Goal: Task Accomplishment & Management: Manage account settings

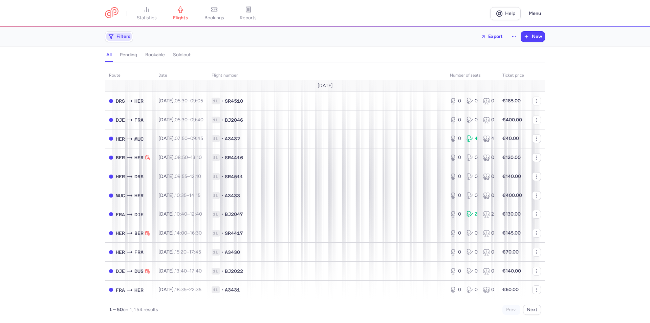
click at [113, 36] on icon "button" at bounding box center [110, 36] width 5 height 5
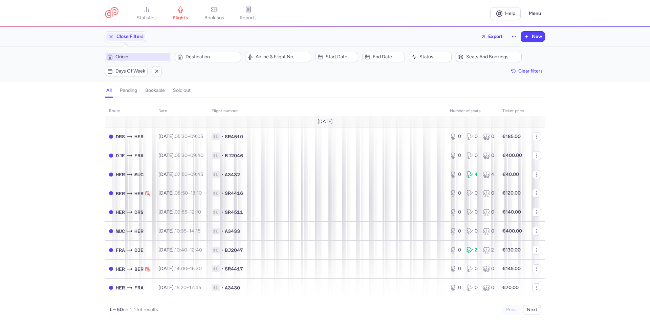
click at [137, 55] on span "Origin" at bounding box center [141, 56] width 53 height 5
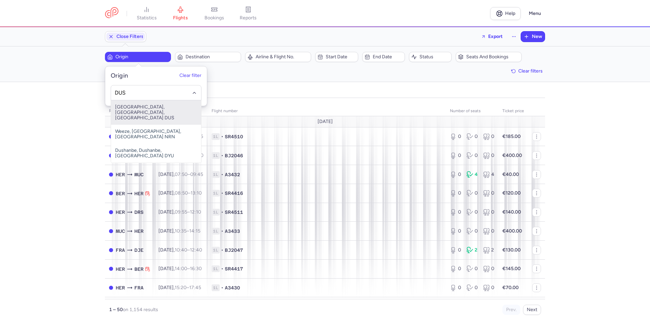
click at [131, 105] on span "[GEOGRAPHIC_DATA], [GEOGRAPHIC_DATA], [GEOGRAPHIC_DATA] DUS" at bounding box center [156, 112] width 90 height 24
type input "DUS"
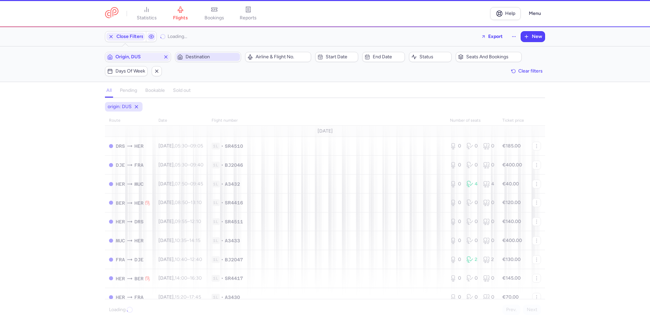
click at [201, 60] on span "Destination" at bounding box center [212, 56] width 53 height 5
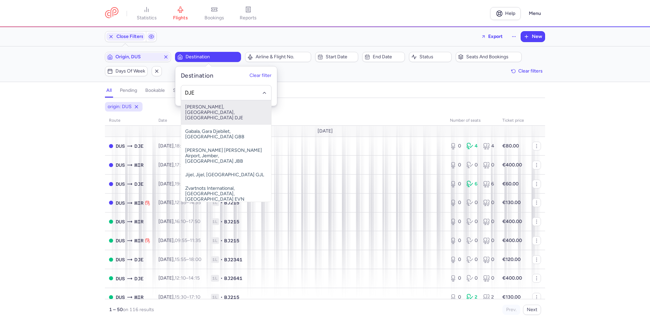
click at [203, 107] on span "[PERSON_NAME], [GEOGRAPHIC_DATA], [GEOGRAPHIC_DATA] DJE" at bounding box center [226, 112] width 90 height 24
type input "DJE"
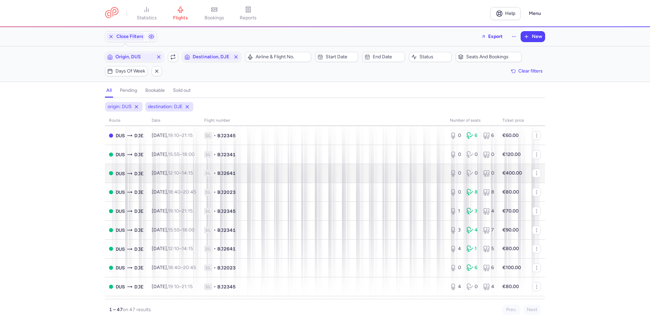
scroll to position [68, 0]
click at [178, 174] on time "19:10" at bounding box center [173, 173] width 11 height 6
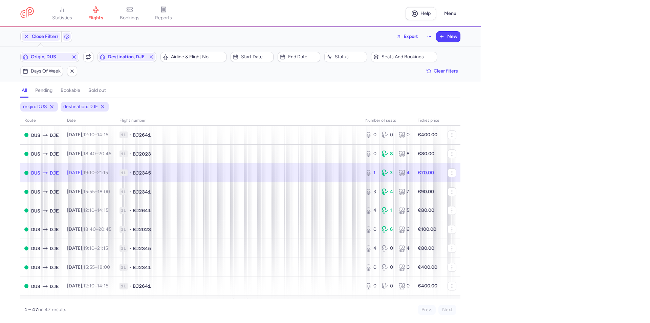
select select "days"
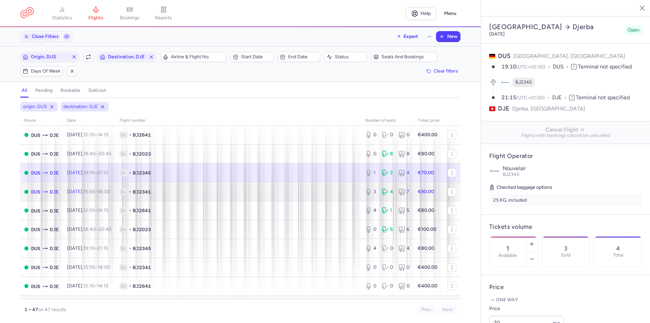
click at [91, 196] on td "[DATE] 15:55 – 18:00 +0" at bounding box center [89, 191] width 52 height 19
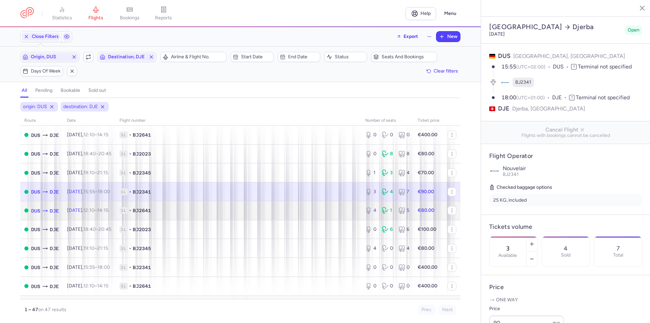
click at [97, 213] on td "[DATE] 12:10 – 14:15 +0" at bounding box center [89, 210] width 52 height 19
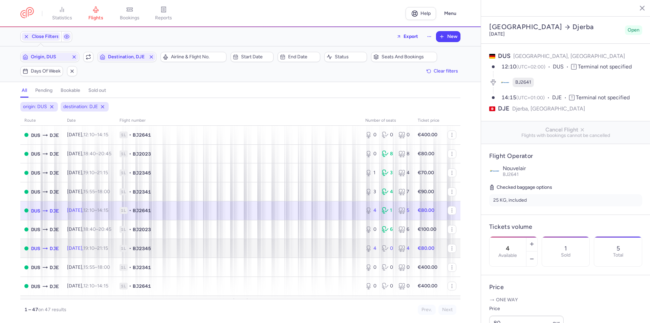
click at [91, 255] on td "[DATE] 19:10 – 21:15 +0" at bounding box center [89, 248] width 52 height 19
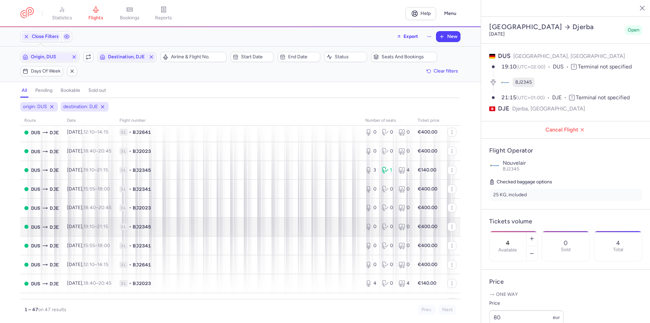
scroll to position [610, 0]
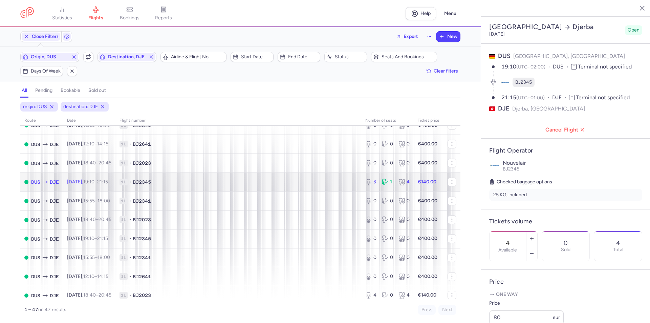
click at [96, 185] on td "[DATE] 19:10 – 21:15 +0" at bounding box center [89, 181] width 52 height 19
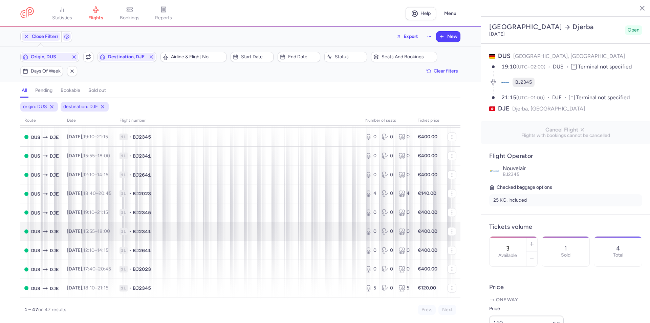
scroll to position [745, 0]
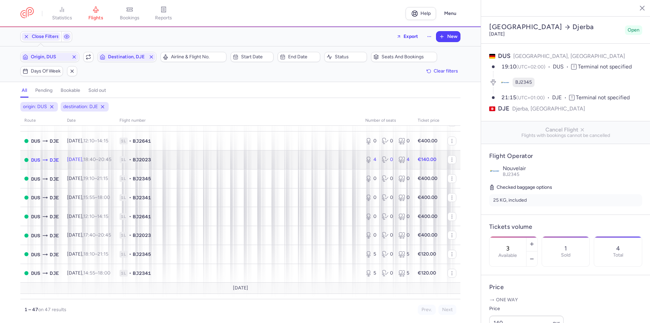
click at [96, 158] on time "18:40" at bounding box center [89, 159] width 13 height 6
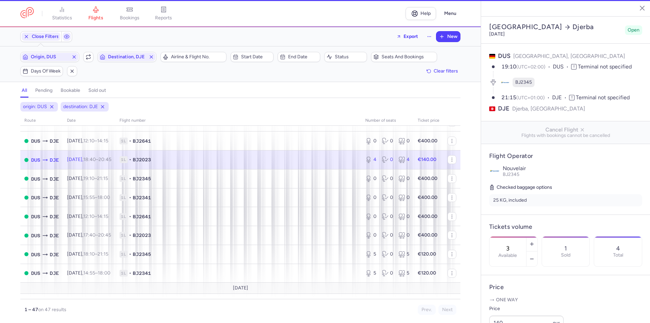
type input "4"
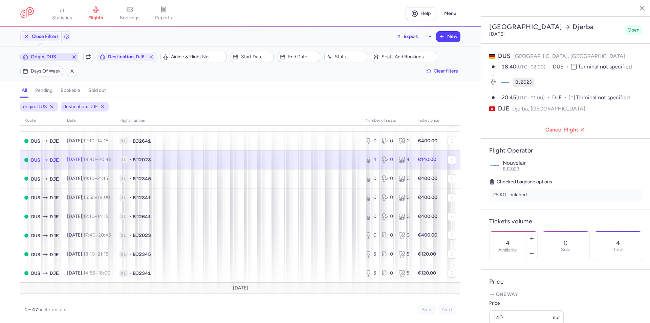
click at [56, 56] on span "Origin, DUS" at bounding box center [50, 56] width 38 height 5
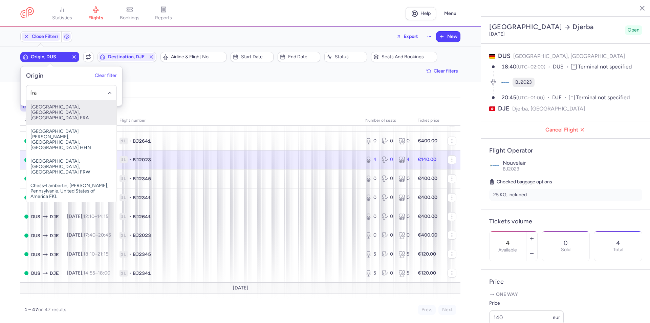
click at [52, 109] on span "[GEOGRAPHIC_DATA], [GEOGRAPHIC_DATA], [GEOGRAPHIC_DATA] FRA" at bounding box center [71, 112] width 90 height 24
type input "fra"
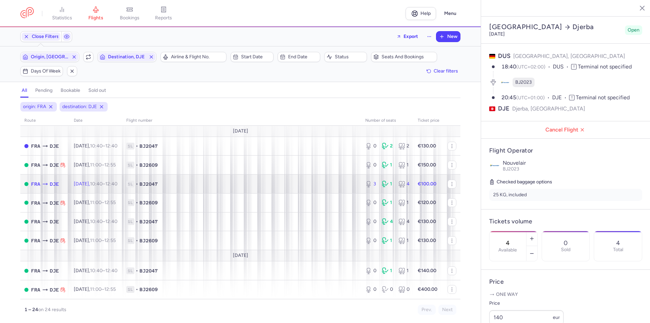
click at [113, 187] on td "[DATE] 10:40 – 12:40 +0" at bounding box center [96, 183] width 52 height 19
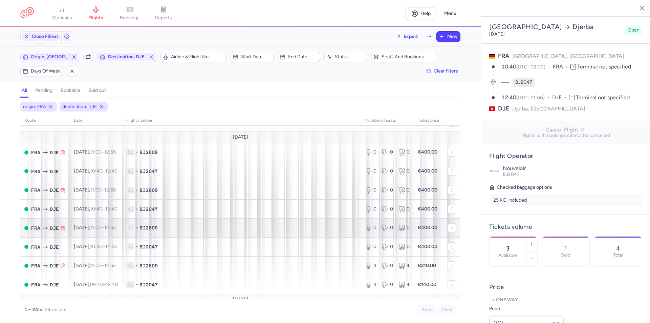
scroll to position [324, 0]
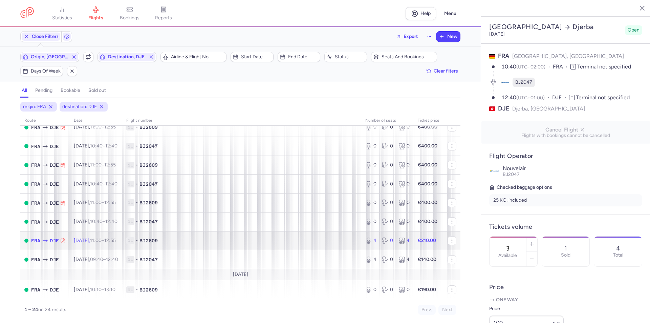
click at [100, 241] on time "11:00" at bounding box center [96, 240] width 12 height 6
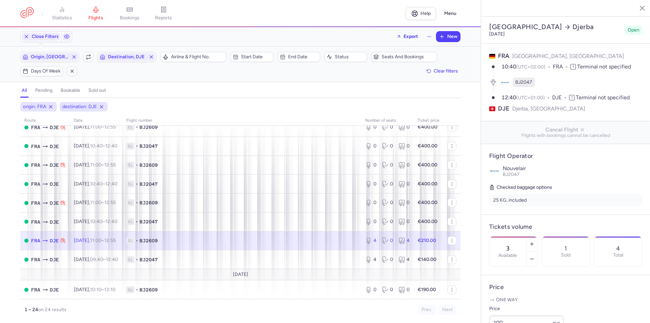
type input "4"
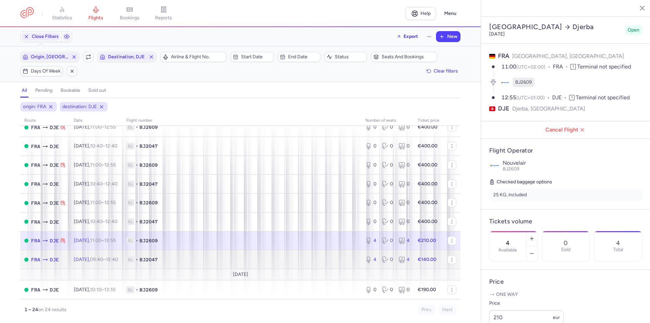
click at [82, 256] on span "[DATE] 09:40 – 12:40 +0" at bounding box center [96, 259] width 44 height 6
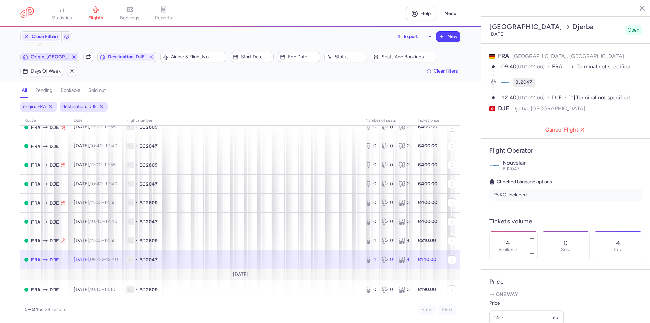
click at [57, 58] on span "Origin, [GEOGRAPHIC_DATA]" at bounding box center [50, 56] width 38 height 5
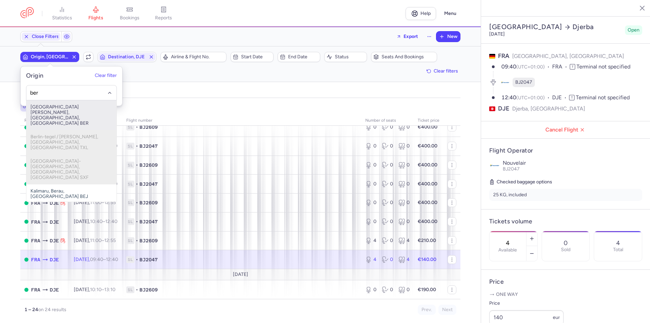
click at [47, 109] on span "[GEOGRAPHIC_DATA][PERSON_NAME], [GEOGRAPHIC_DATA], [GEOGRAPHIC_DATA] BER" at bounding box center [71, 115] width 90 height 30
type input "ber"
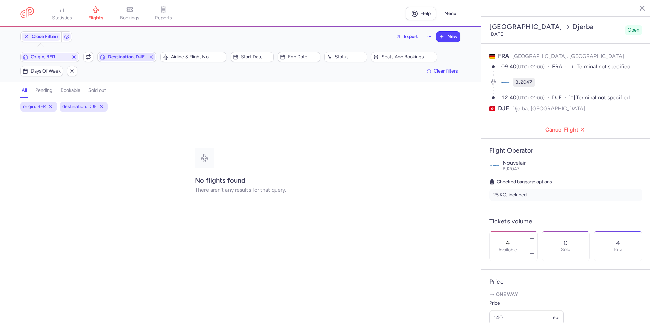
click at [121, 57] on span "Destination, DJE" at bounding box center [127, 56] width 38 height 5
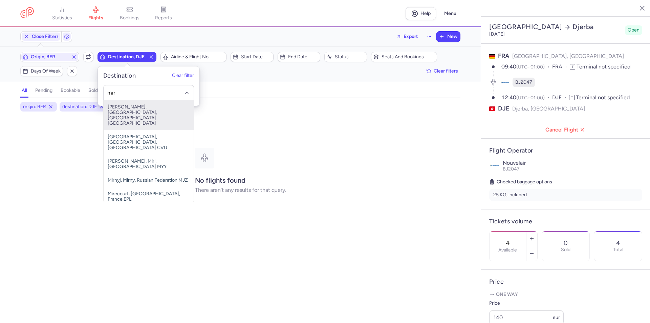
click at [132, 110] on span "[PERSON_NAME], [GEOGRAPHIC_DATA], [GEOGRAPHIC_DATA] [GEOGRAPHIC_DATA]" at bounding box center [149, 115] width 90 height 30
type input "mır"
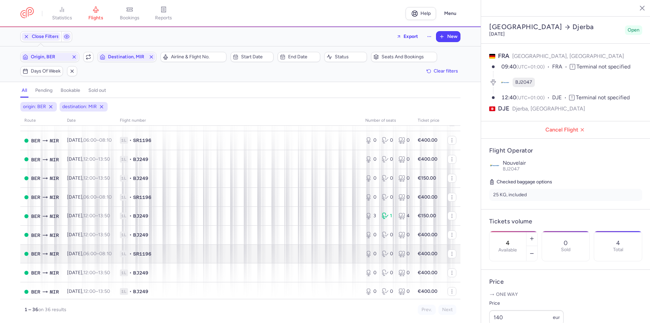
scroll to position [474, 0]
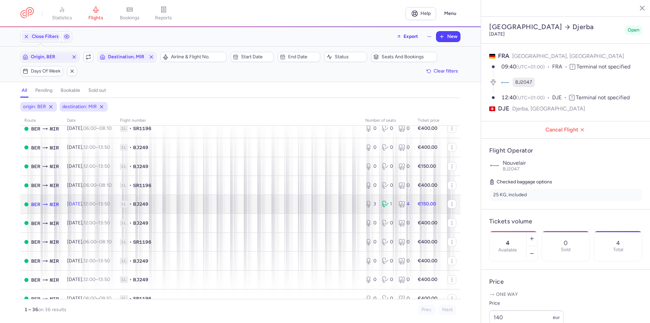
click at [95, 204] on time "12:00" at bounding box center [89, 204] width 12 height 6
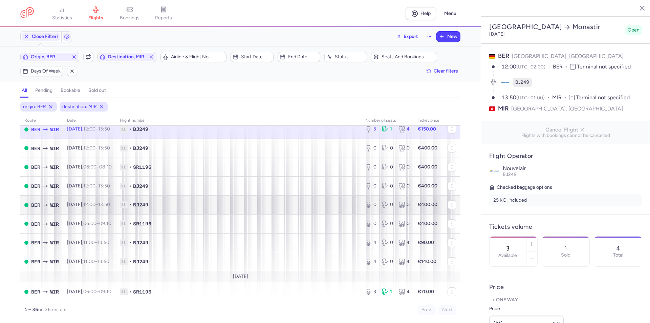
scroll to position [551, 0]
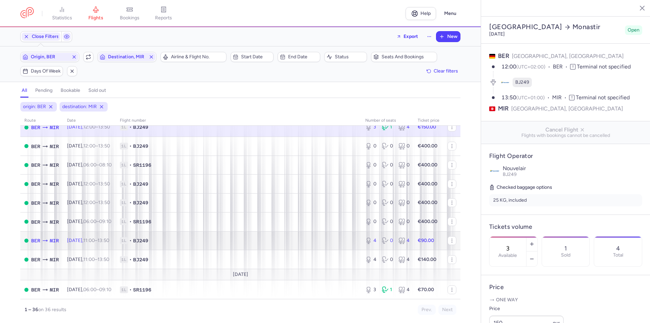
click at [93, 238] on span "[DATE] 11:00 – 13:50 +0" at bounding box center [88, 240] width 42 height 6
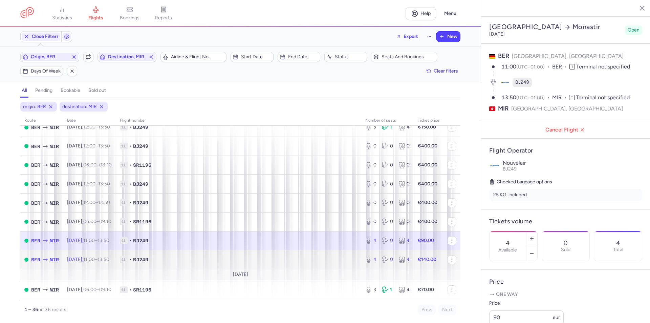
click at [91, 260] on time "11:00" at bounding box center [89, 259] width 12 height 6
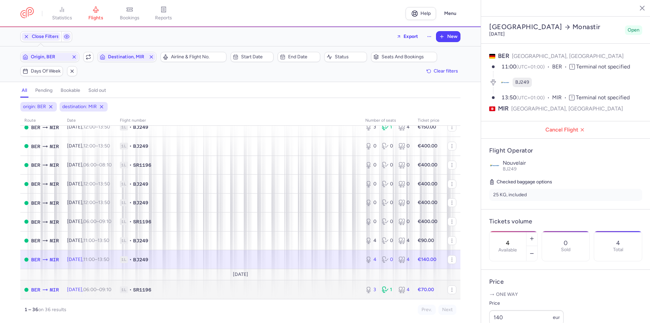
click at [80, 288] on span "[DATE] 06:00 – 09:10 +0" at bounding box center [89, 289] width 44 height 6
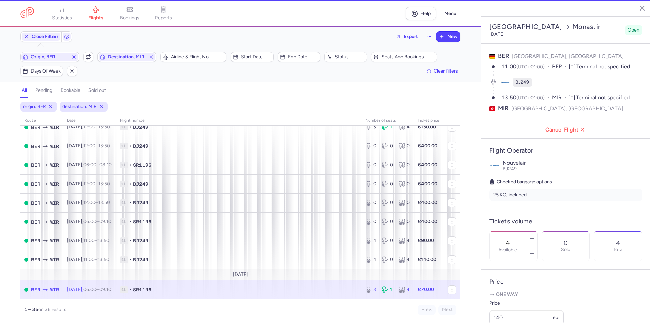
type input "3"
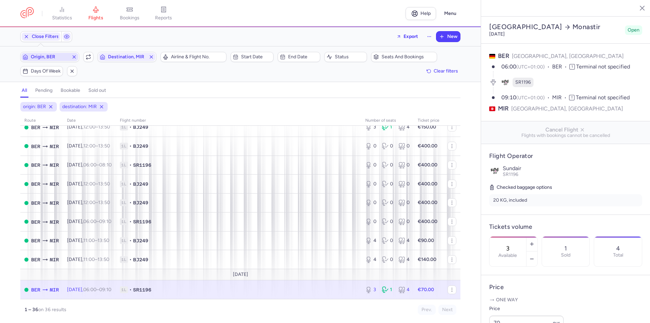
click at [53, 56] on span "Origin, BER" at bounding box center [50, 56] width 38 height 5
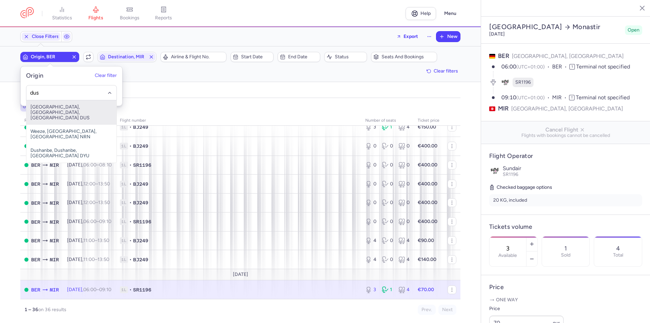
click at [49, 108] on span "[GEOGRAPHIC_DATA], [GEOGRAPHIC_DATA], [GEOGRAPHIC_DATA] DUS" at bounding box center [71, 112] width 90 height 24
type input "dus"
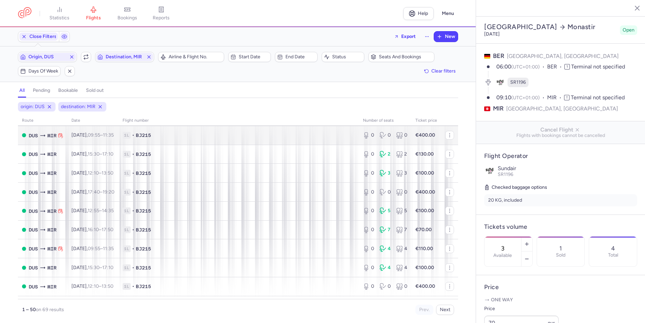
scroll to position [68, 0]
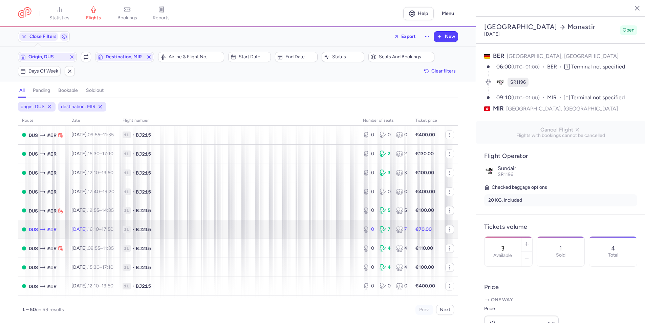
click at [97, 229] on span "[DATE] 16:10 – 17:50 +0" at bounding box center [92, 229] width 42 height 6
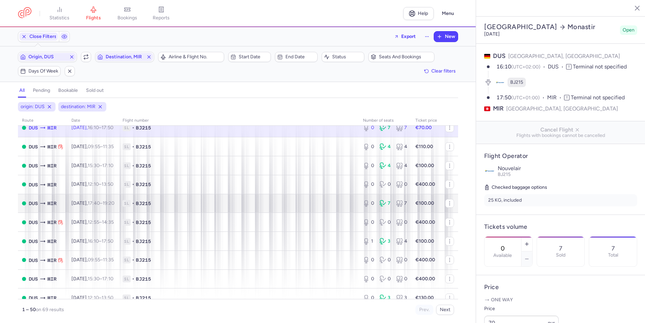
scroll to position [203, 0]
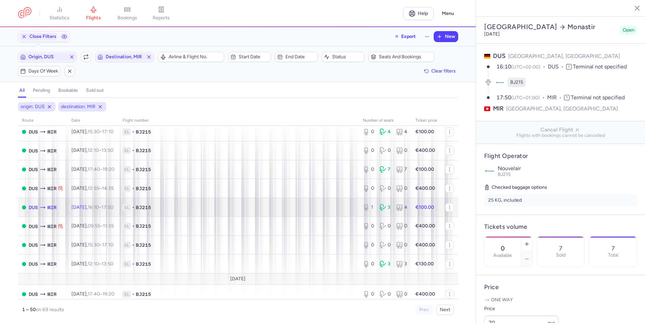
click at [90, 206] on span "[DATE] 16:10 – 17:50 +0" at bounding box center [92, 207] width 42 height 6
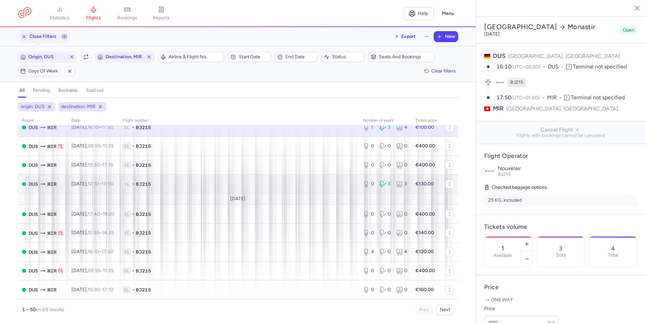
scroll to position [305, 0]
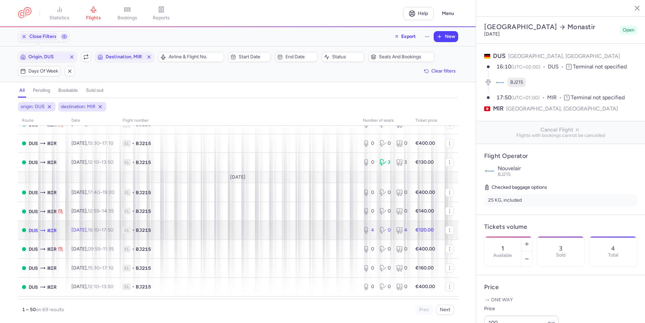
click at [94, 230] on span "[DATE] 16:10 – 17:50 +0" at bounding box center [92, 230] width 42 height 6
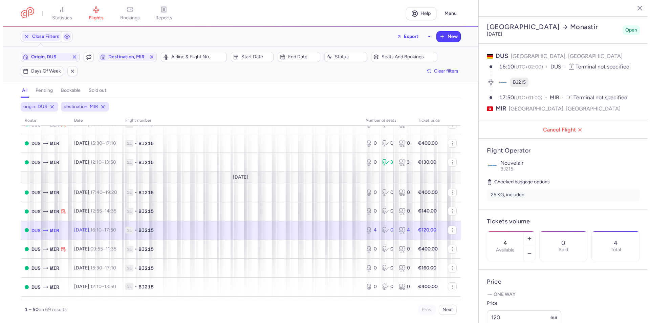
scroll to position [339, 0]
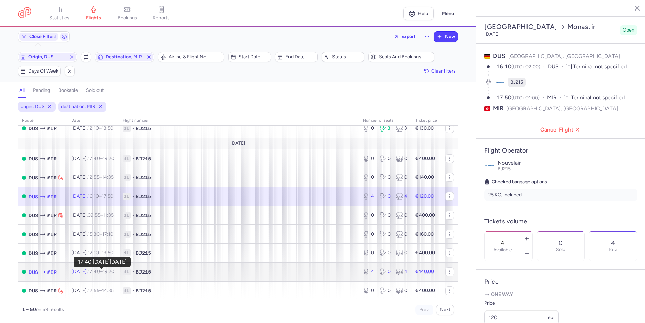
click at [100, 273] on time "17:40" at bounding box center [94, 272] width 12 height 6
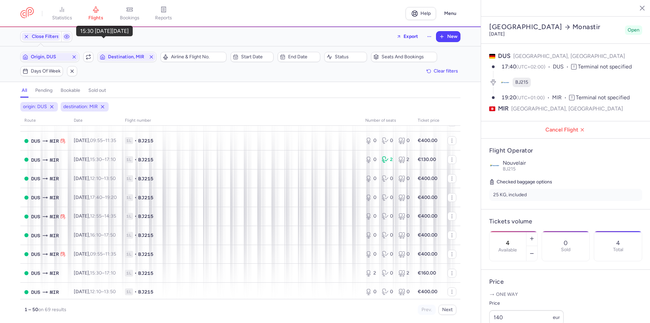
scroll to position [542, 0]
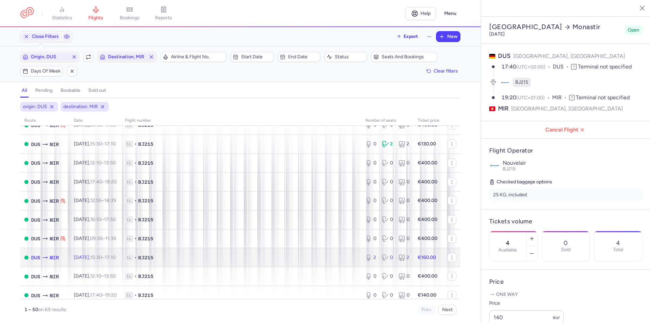
drag, startPoint x: 95, startPoint y: 254, endPoint x: 102, endPoint y: 258, distance: 7.6
click at [95, 254] on td "[DATE] 15:30 – 17:10 +0" at bounding box center [95, 257] width 51 height 19
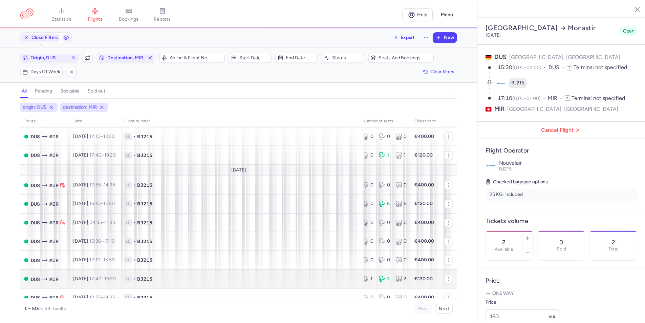
scroll to position [804, 0]
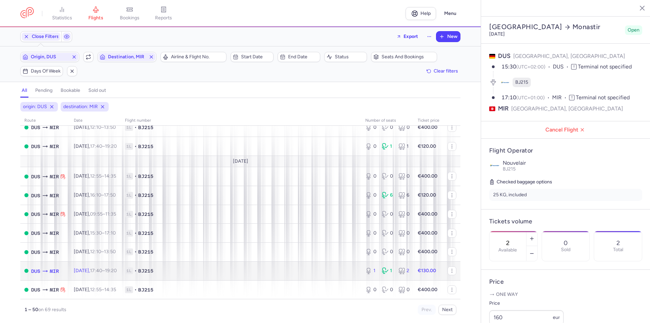
click at [100, 272] on time "17:40" at bounding box center [96, 271] width 12 height 6
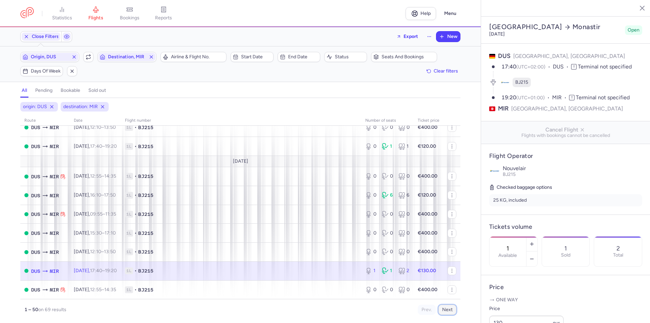
click at [450, 307] on button "Next" at bounding box center [448, 309] width 18 height 10
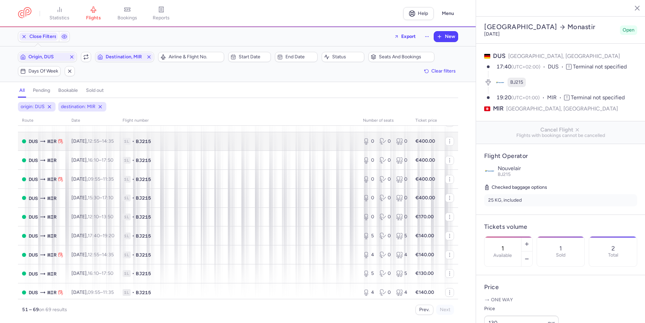
scroll to position [102, 0]
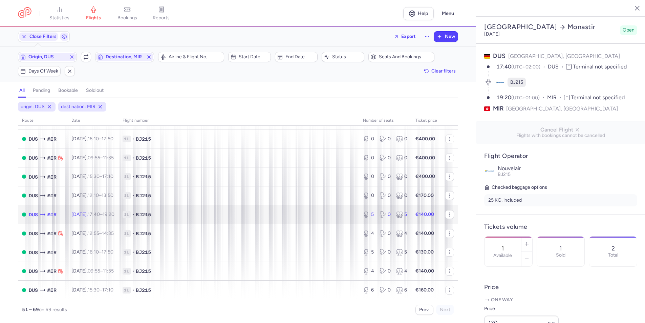
click at [97, 214] on span "[DATE] 17:40 – 19:20 +0" at bounding box center [92, 214] width 43 height 6
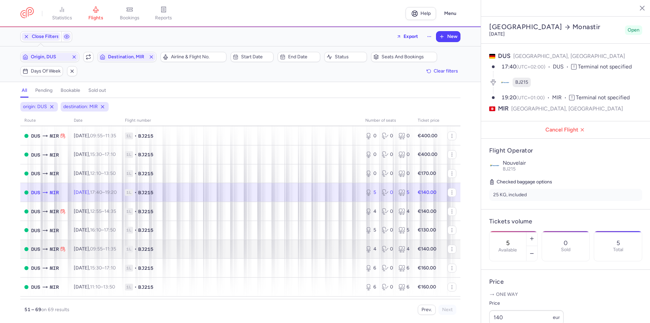
scroll to position [135, 0]
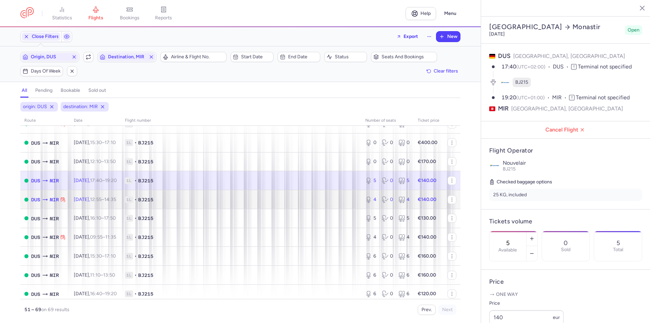
click at [103, 206] on td "[DATE] 12:55 – 14:35 +0" at bounding box center [95, 199] width 51 height 19
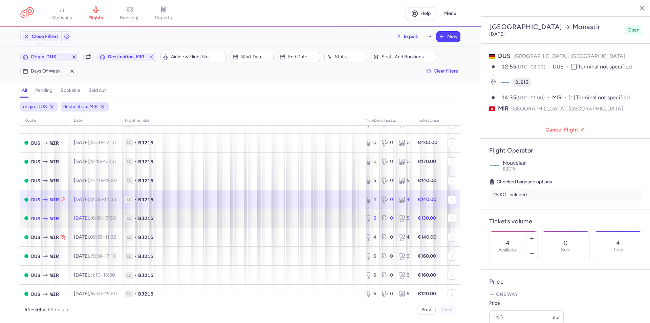
click at [110, 222] on td "[DATE] 16:10 – 17:50 +0" at bounding box center [95, 218] width 51 height 19
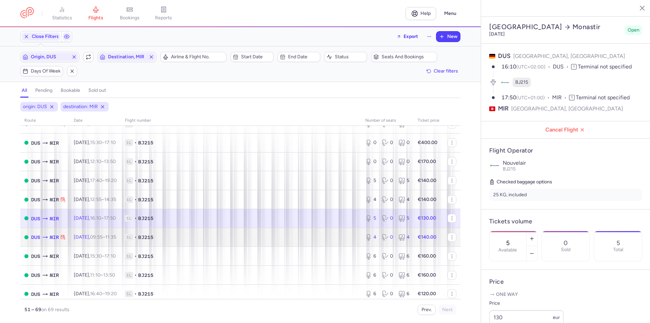
click at [96, 236] on span "[DATE] 09:55 – 11:35 +0" at bounding box center [95, 237] width 42 height 6
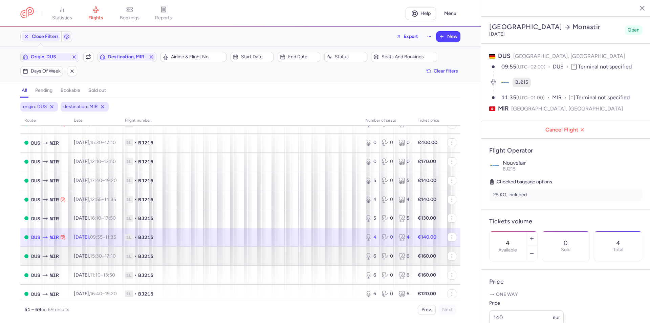
scroll to position [169, 0]
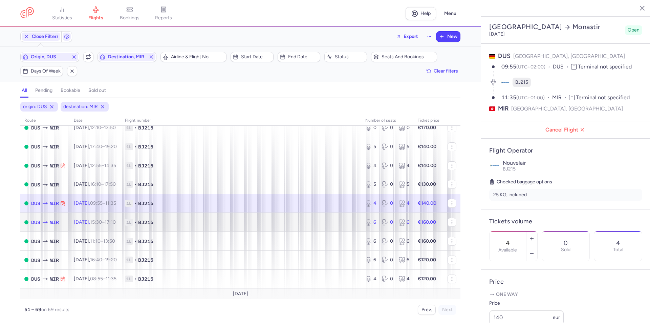
click at [100, 226] on td "[DATE] 15:30 – 17:10 +0" at bounding box center [95, 222] width 51 height 19
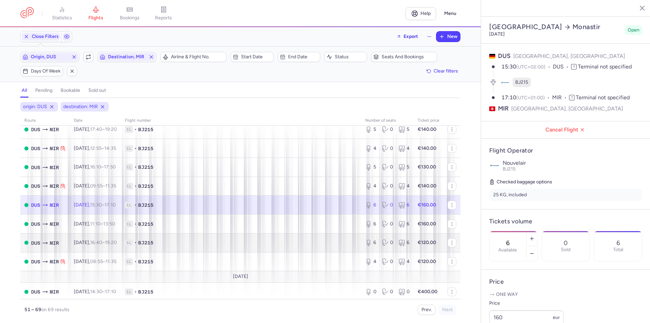
scroll to position [203, 0]
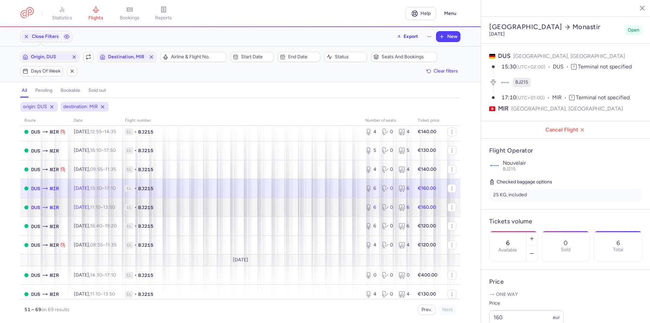
click at [99, 208] on span "[DATE] 11:10 – 13:50 +0" at bounding box center [94, 207] width 41 height 6
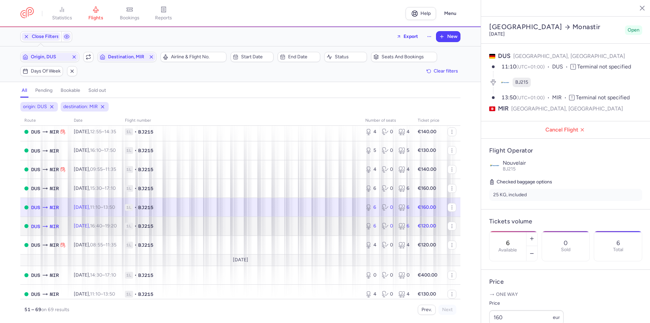
click at [99, 228] on span "[DATE] 16:40 – 19:20 +0" at bounding box center [95, 226] width 43 height 6
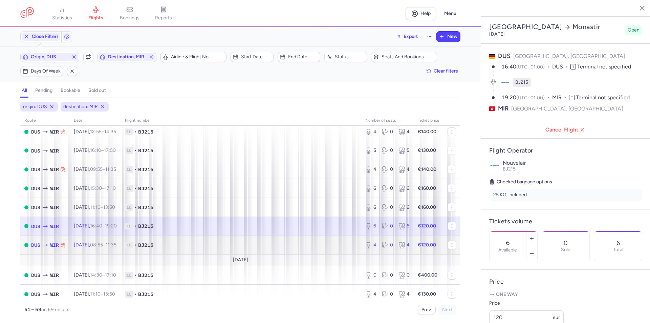
click at [105, 248] on td "[DATE] 08:55 – 11:35 +0" at bounding box center [95, 244] width 51 height 19
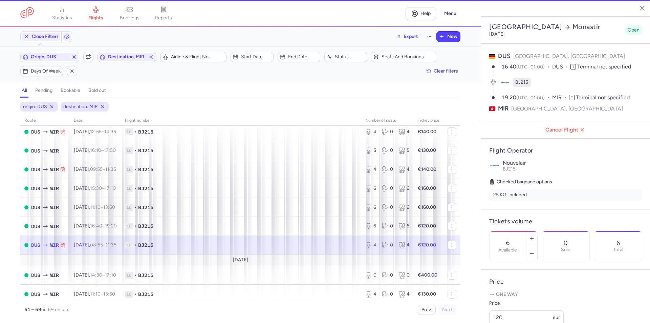
type input "4"
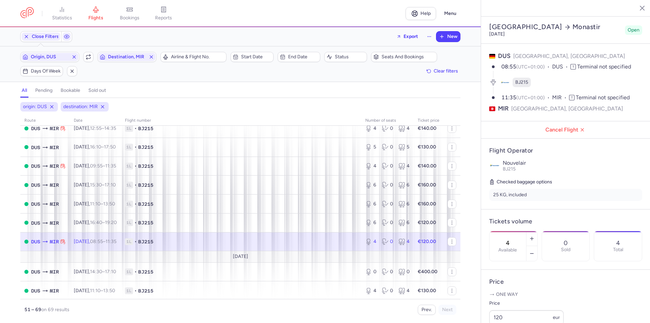
scroll to position [208, 0]
click at [51, 57] on span "Origin, DUS" at bounding box center [50, 56] width 38 height 5
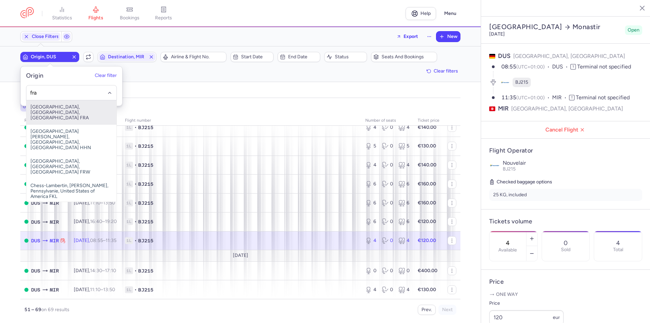
click at [48, 108] on span "[GEOGRAPHIC_DATA], [GEOGRAPHIC_DATA], [GEOGRAPHIC_DATA] FRA" at bounding box center [71, 112] width 90 height 24
type input "fra"
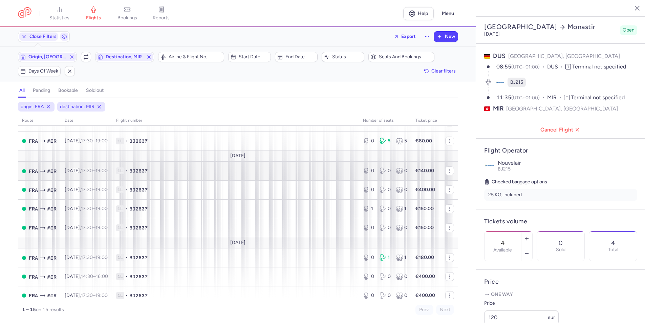
scroll to position [34, 0]
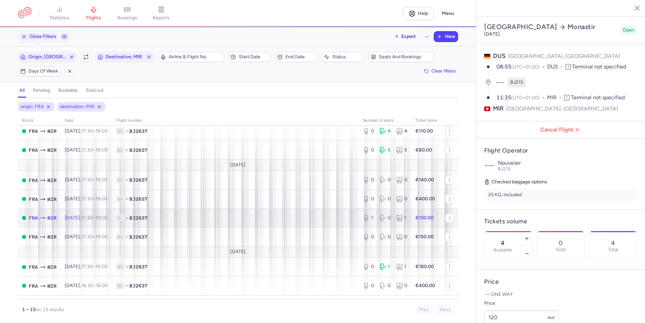
click at [87, 214] on td "[DATE] 17:30 – 19:00 +0" at bounding box center [86, 217] width 51 height 19
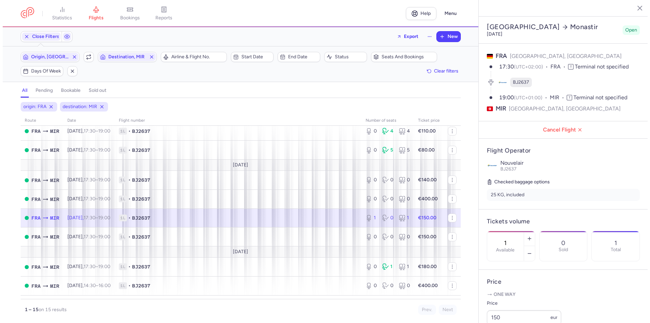
scroll to position [135, 0]
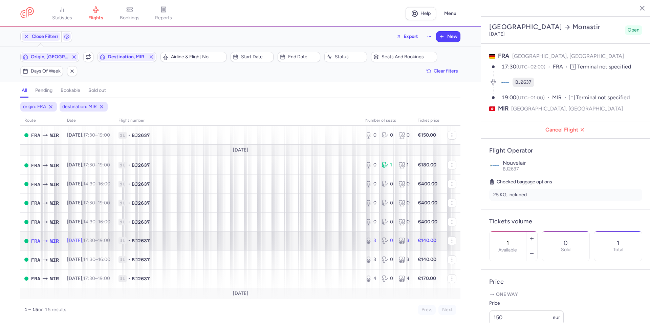
click at [90, 241] on span "[DATE] 17:30 – 19:00 +0" at bounding box center [88, 240] width 43 height 6
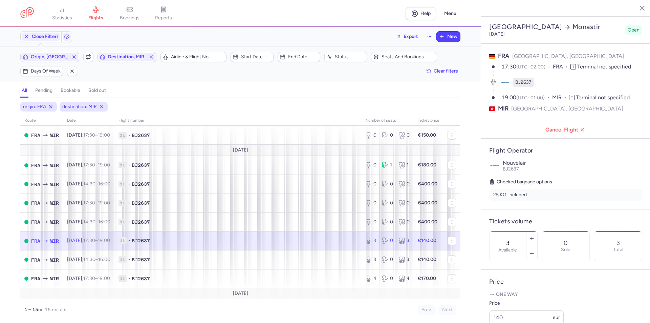
scroll to position [154, 0]
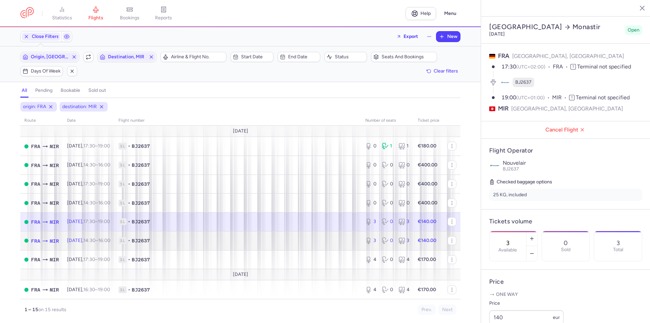
click at [92, 246] on td "[DATE] 14:30 – 16:00 +0" at bounding box center [88, 240] width 51 height 19
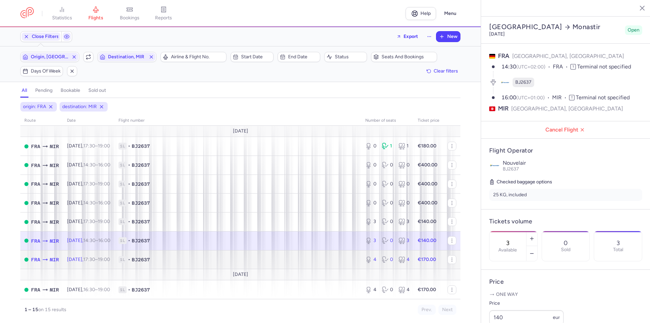
drag, startPoint x: 88, startPoint y: 258, endPoint x: 101, endPoint y: 261, distance: 13.3
click at [88, 258] on span "[DATE] 17:30 – 19:00 +0" at bounding box center [88, 259] width 43 height 6
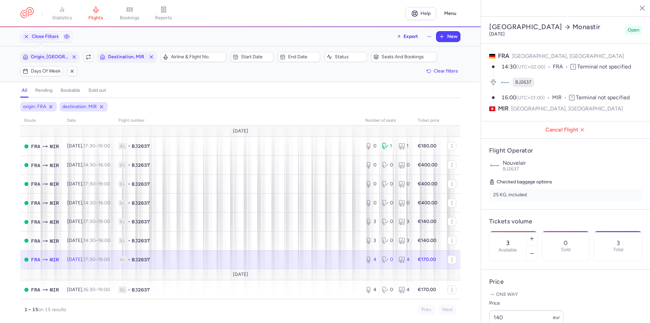
type input "4"
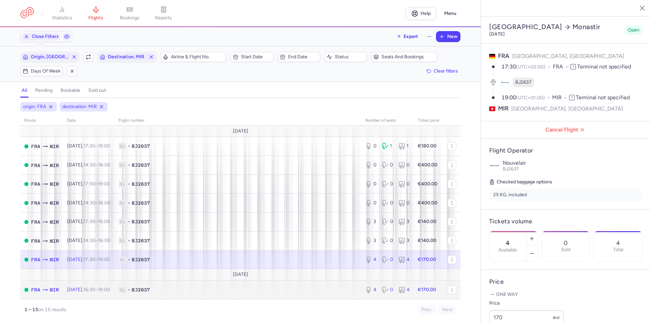
click at [93, 289] on time "16:30" at bounding box center [89, 289] width 12 height 6
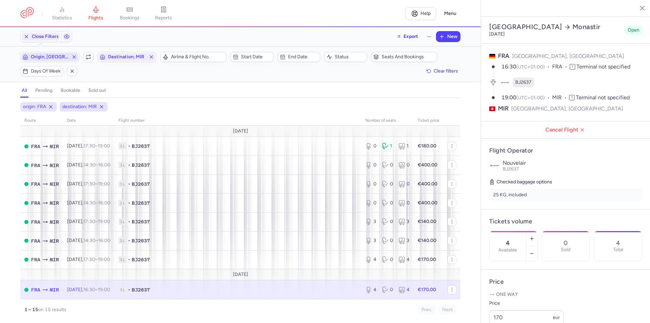
click at [53, 52] on button "Origin, [GEOGRAPHIC_DATA]" at bounding box center [49, 57] width 59 height 10
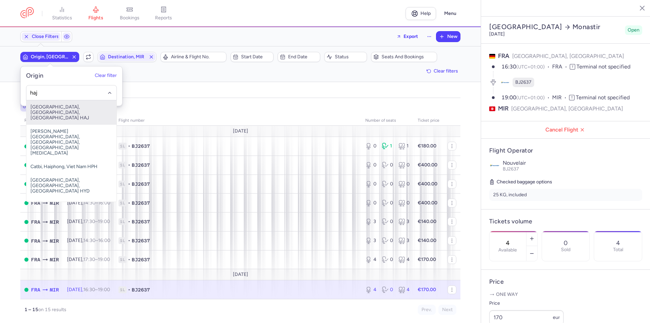
click at [51, 110] on span "[GEOGRAPHIC_DATA], [GEOGRAPHIC_DATA], [GEOGRAPHIC_DATA] HAJ" at bounding box center [71, 112] width 90 height 24
type input "haj"
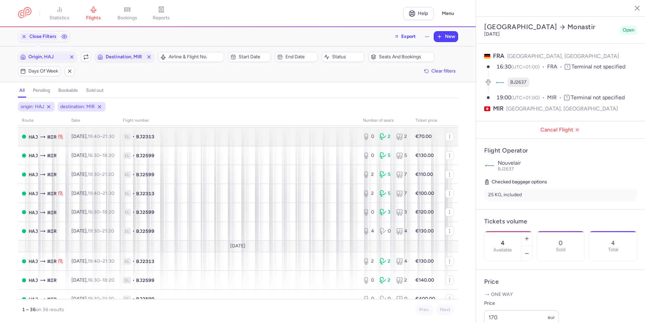
scroll to position [68, 0]
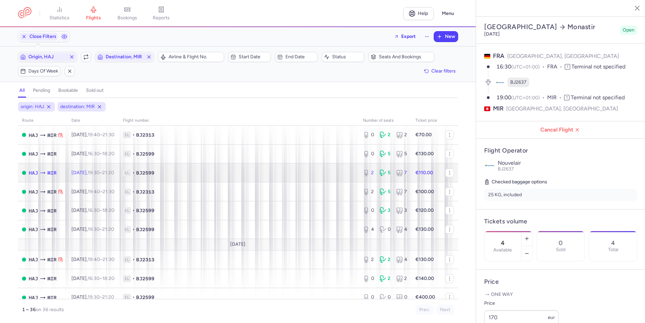
click at [100, 169] on td "[DATE] 19:30 – 21:20 +0" at bounding box center [92, 172] width 51 height 19
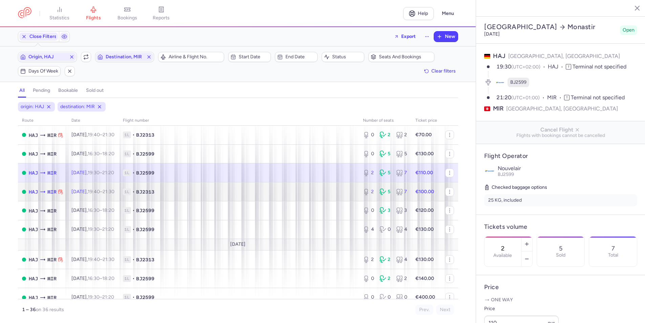
click at [87, 193] on span "[DATE] 19:40 – 21:30 +0" at bounding box center [92, 192] width 43 height 6
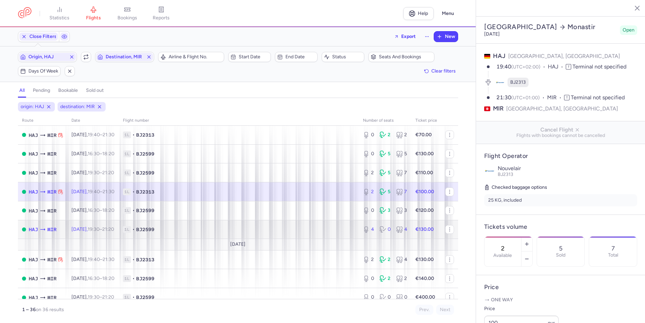
click at [91, 228] on span "[DATE] 19:30 – 21:20 +0" at bounding box center [92, 229] width 43 height 6
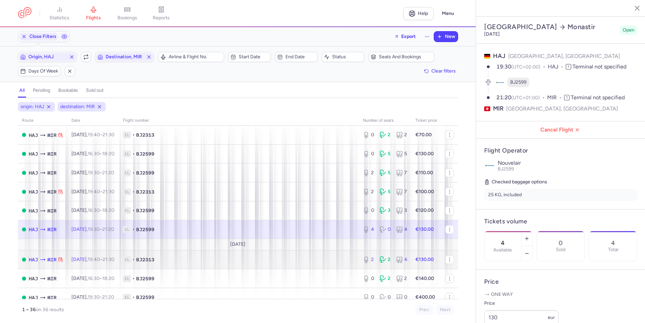
click at [100, 262] on time "19:40" at bounding box center [94, 259] width 12 height 6
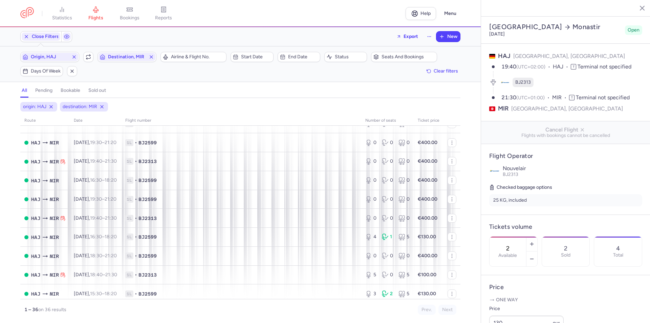
scroll to position [542, 0]
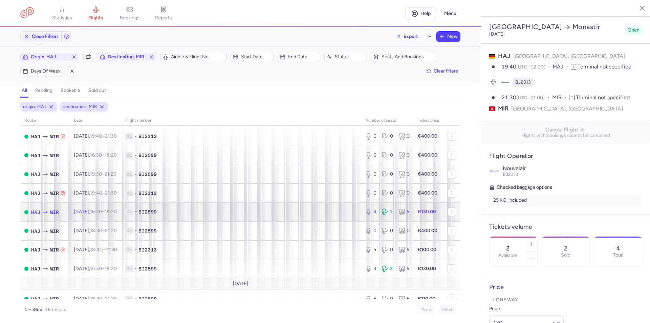
click at [98, 213] on span "[DATE] 16:30 – 18:20 +0" at bounding box center [95, 212] width 43 height 6
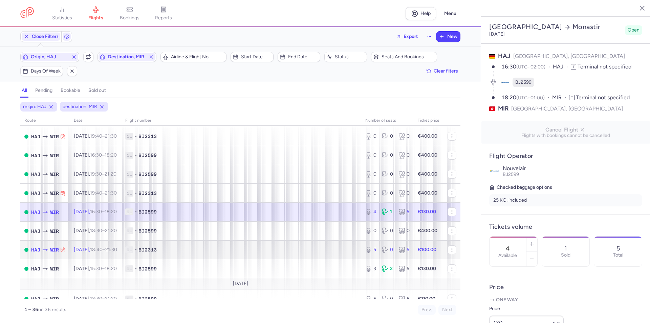
click at [89, 243] on td "[DATE] 18:40 – 21:30 +0" at bounding box center [95, 249] width 51 height 19
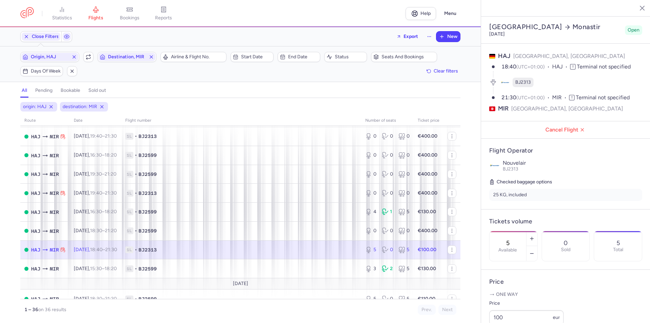
scroll to position [551, 0]
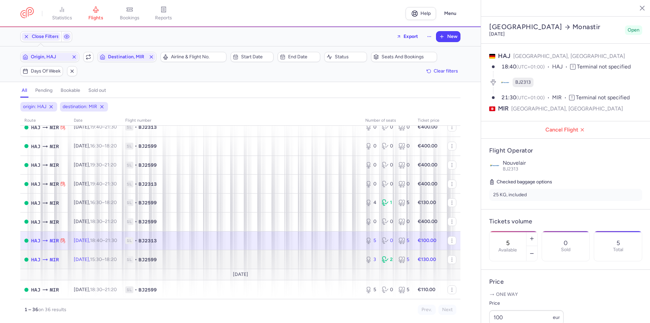
click at [99, 262] on td "[DATE] 15:30 – 18:20 +0" at bounding box center [95, 259] width 51 height 19
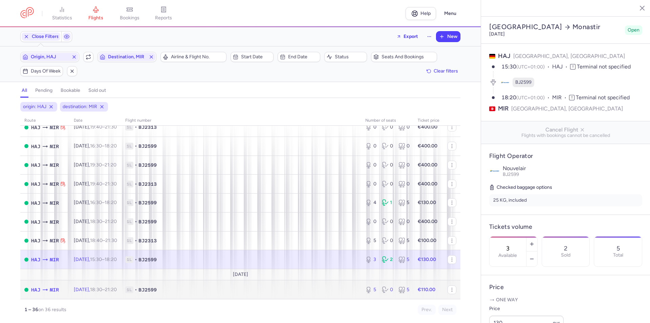
click at [95, 296] on td "[DATE] 18:30 – 21:20 +0" at bounding box center [95, 289] width 51 height 19
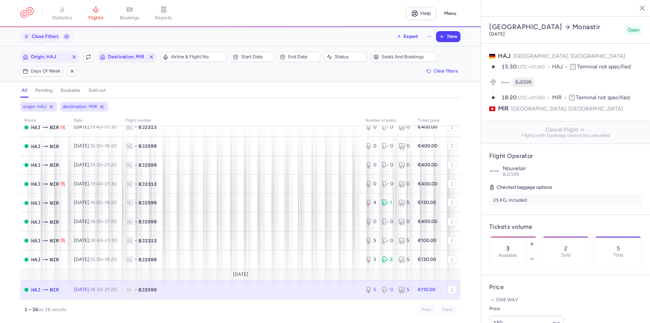
type input "5"
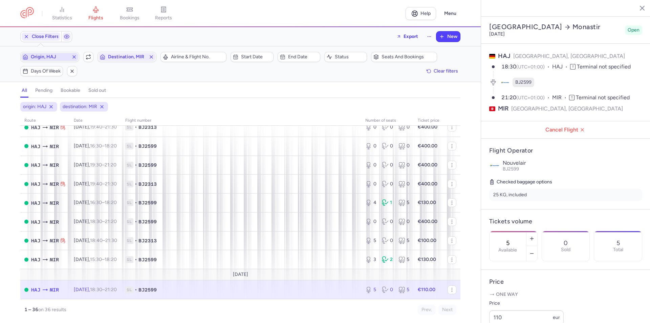
click at [39, 59] on span "Origin, HAJ" at bounding box center [50, 56] width 38 height 5
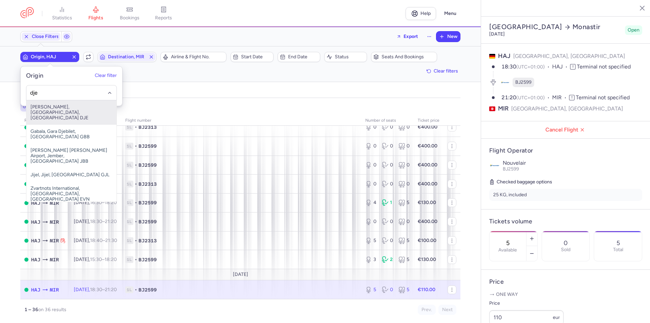
click at [52, 110] on span "[PERSON_NAME], [GEOGRAPHIC_DATA], [GEOGRAPHIC_DATA] DJE" at bounding box center [71, 112] width 90 height 24
type input "dje"
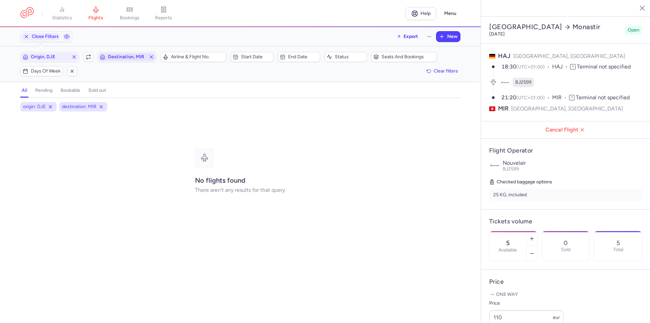
click at [123, 55] on span "Destination, MIR" at bounding box center [127, 56] width 38 height 5
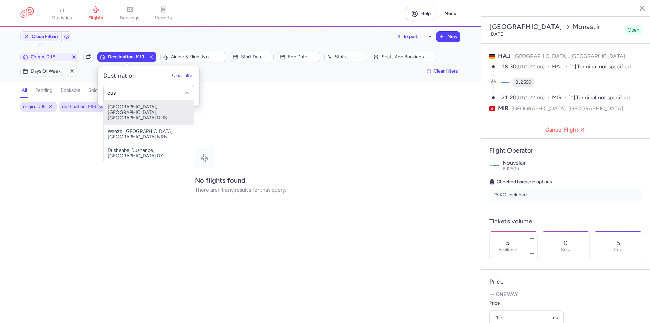
click at [125, 107] on span "[GEOGRAPHIC_DATA], [GEOGRAPHIC_DATA], [GEOGRAPHIC_DATA] DUS" at bounding box center [149, 112] width 90 height 24
type input "dus"
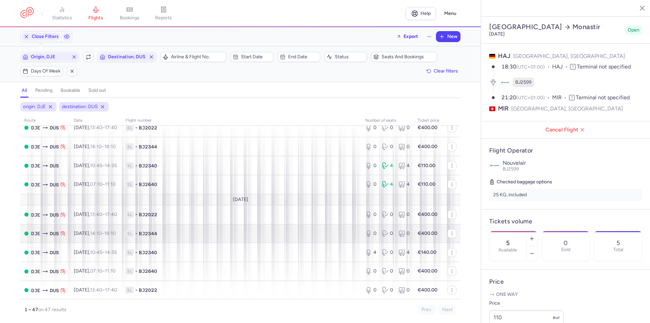
scroll to position [203, 0]
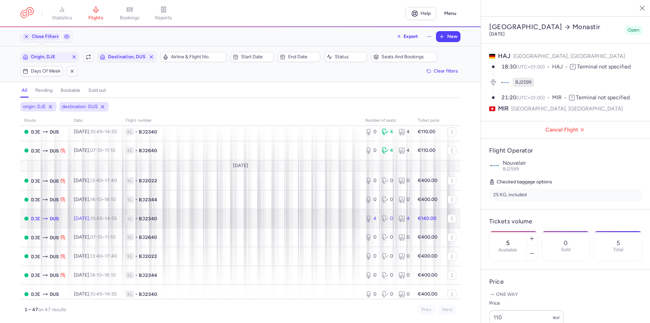
click at [102, 216] on time "10:45" at bounding box center [96, 218] width 12 height 6
type input "4"
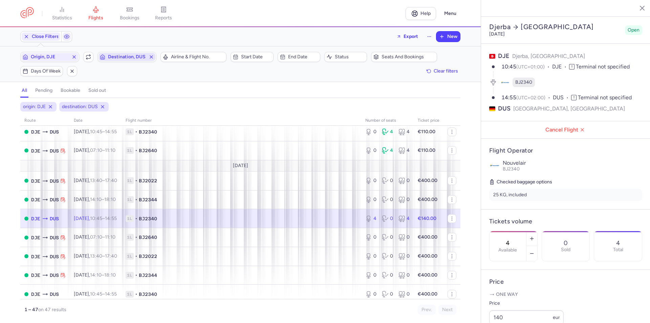
click at [119, 55] on span "Destination, DUS" at bounding box center [127, 56] width 38 height 5
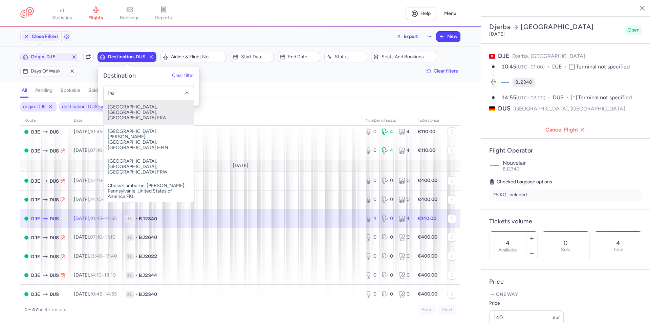
click at [139, 110] on span "[GEOGRAPHIC_DATA], [GEOGRAPHIC_DATA], [GEOGRAPHIC_DATA] FRA" at bounding box center [149, 112] width 90 height 24
type input "fra"
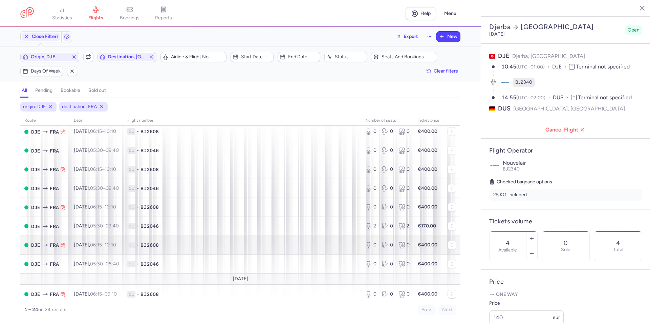
scroll to position [324, 0]
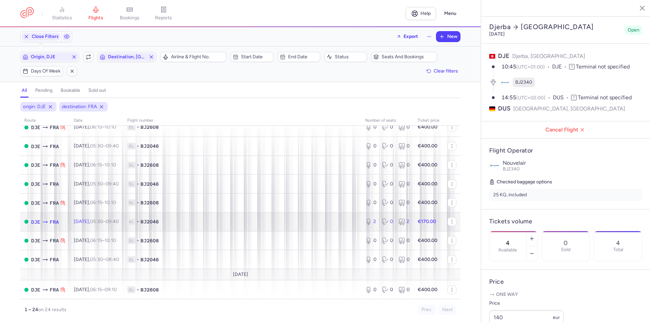
click at [103, 223] on time "05:30" at bounding box center [96, 221] width 13 height 6
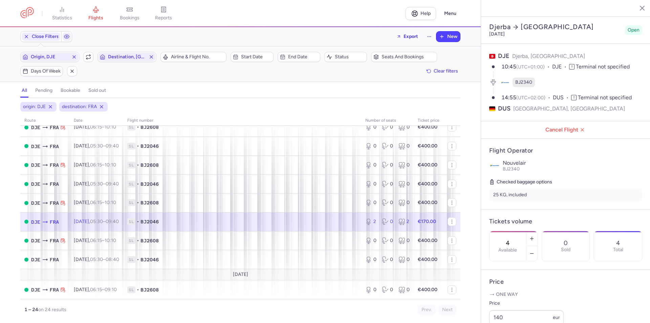
type input "2"
click at [48, 54] on span "Origin, DJE" at bounding box center [50, 56] width 38 height 5
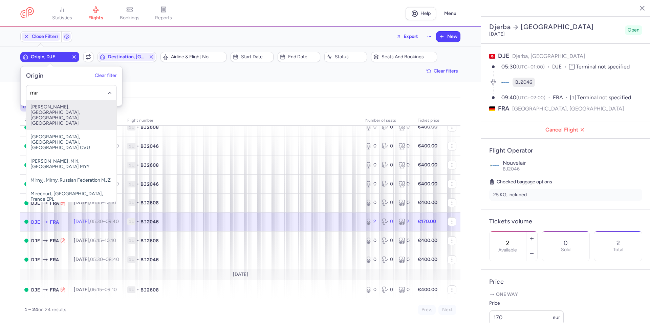
click at [44, 107] on span "[PERSON_NAME], [GEOGRAPHIC_DATA], [GEOGRAPHIC_DATA] [GEOGRAPHIC_DATA]" at bounding box center [71, 115] width 90 height 30
type input "mır"
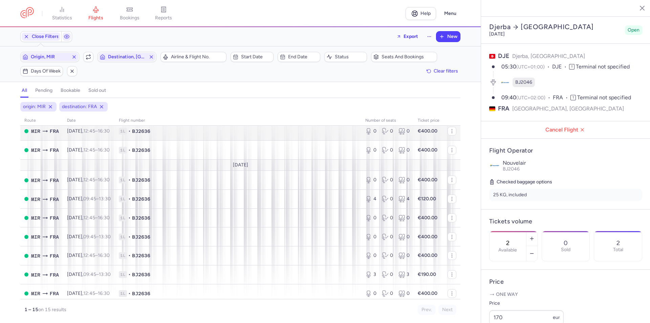
scroll to position [154, 0]
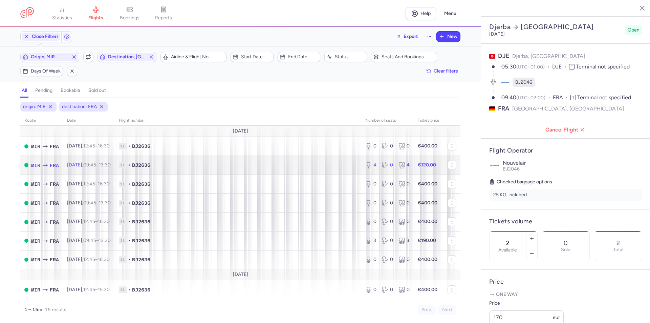
click at [86, 166] on span "[DATE] 09:45 – 13:30 +0" at bounding box center [89, 165] width 44 height 6
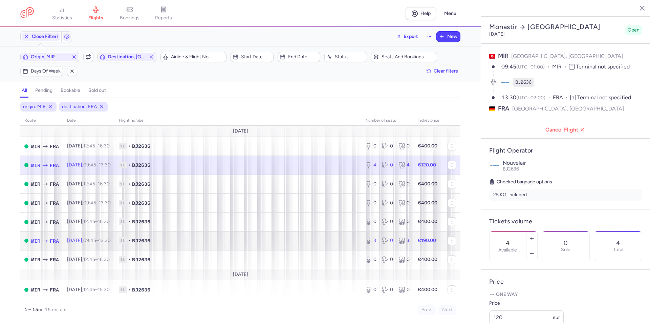
click at [80, 239] on span "[DATE] 09:45 – 13:30 +0" at bounding box center [89, 240] width 44 height 6
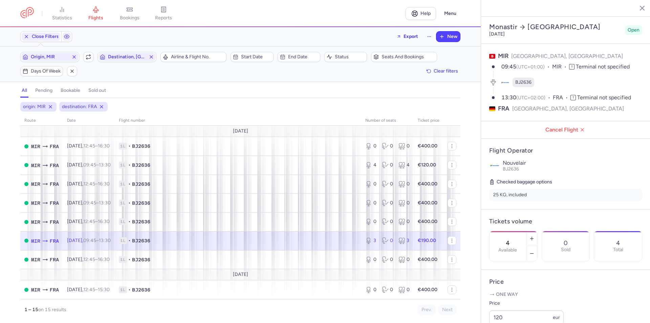
type input "3"
click at [55, 58] on span "Origin, MIR" at bounding box center [50, 56] width 38 height 5
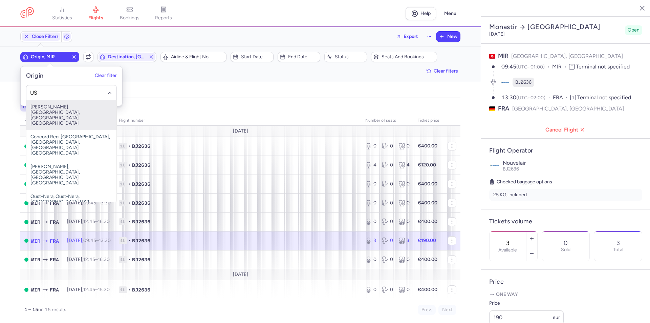
type input "U"
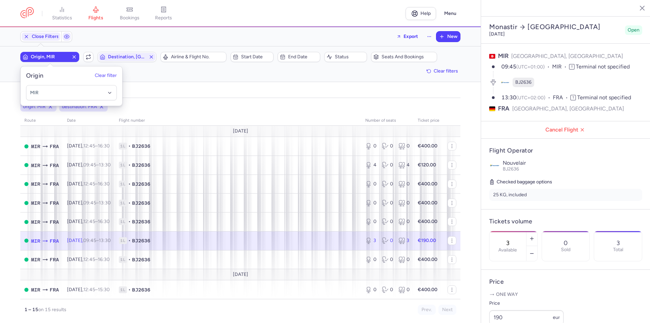
click at [52, 58] on span "Origin, MIR" at bounding box center [50, 56] width 38 height 5
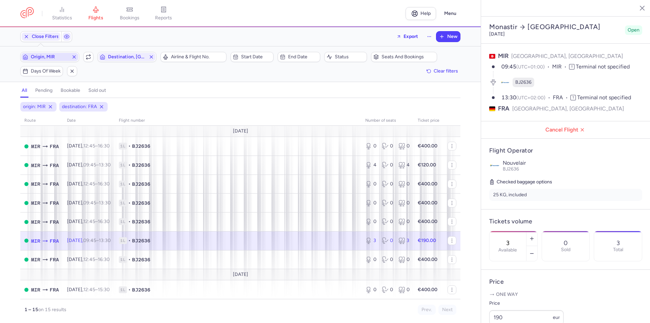
click at [52, 60] on span "Origin, MIR" at bounding box center [49, 57] width 57 height 8
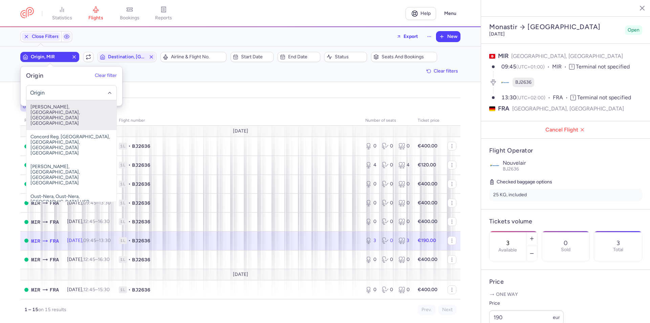
click at [51, 89] on input "-searchbox" at bounding box center [71, 92] width 83 height 7
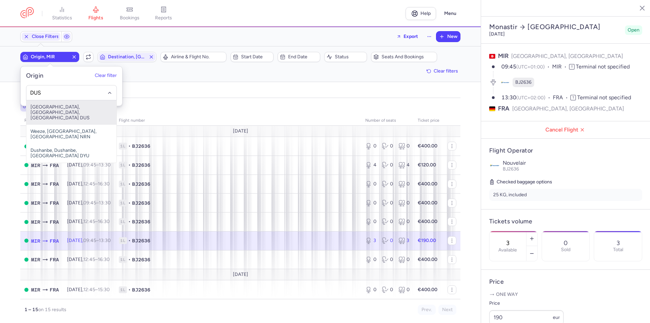
click at [47, 106] on span "[GEOGRAPHIC_DATA], [GEOGRAPHIC_DATA], [GEOGRAPHIC_DATA] DUS" at bounding box center [71, 112] width 90 height 24
type input "DUS"
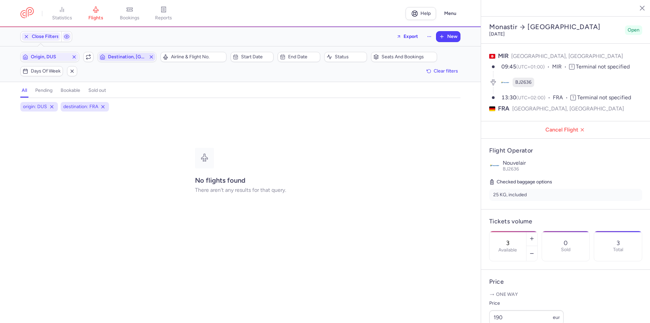
click at [121, 58] on span "Destination, [GEOGRAPHIC_DATA]" at bounding box center [127, 56] width 38 height 5
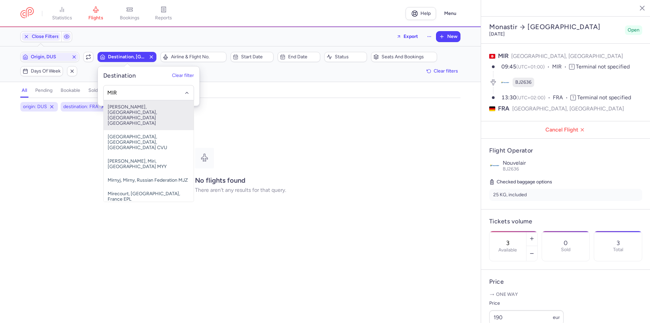
click at [132, 107] on span "[PERSON_NAME], [GEOGRAPHIC_DATA], [GEOGRAPHIC_DATA] [GEOGRAPHIC_DATA]" at bounding box center [149, 115] width 90 height 30
type input "MIR"
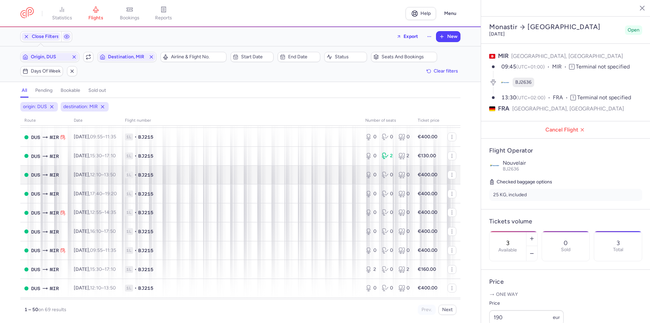
scroll to position [542, 0]
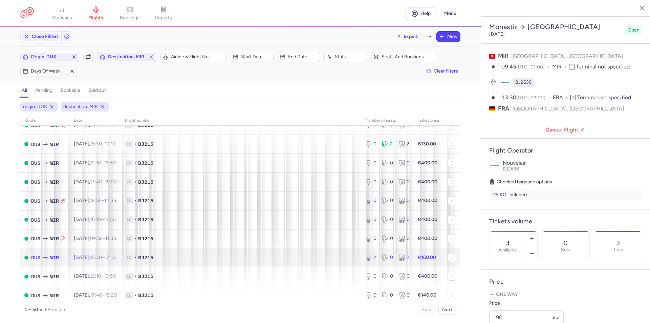
click at [95, 257] on span "[DATE] 15:30 – 17:10 +0" at bounding box center [95, 257] width 42 height 6
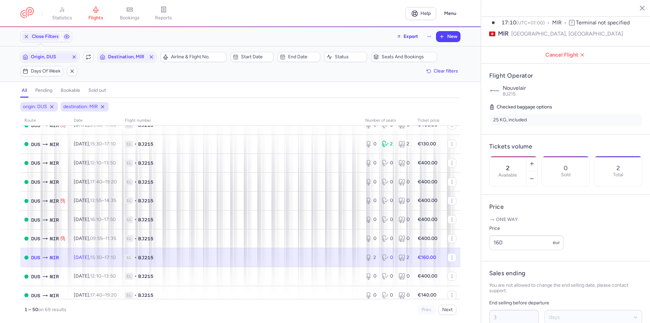
scroll to position [160, 0]
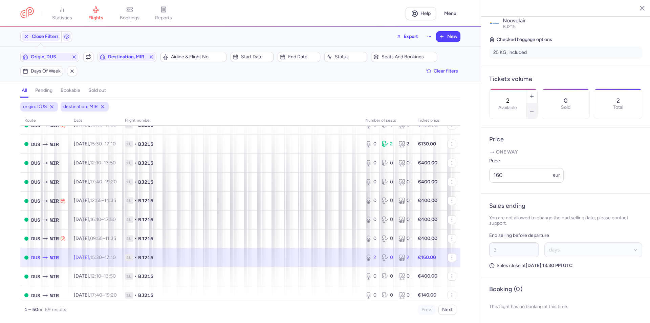
click at [537, 104] on button "button" at bounding box center [532, 111] width 11 height 15
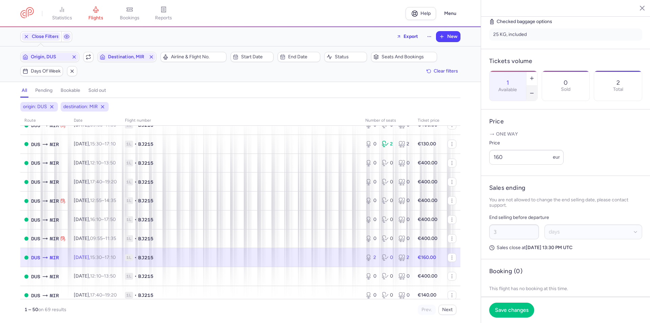
click at [537, 86] on button "button" at bounding box center [532, 93] width 11 height 15
type input "0"
click at [512, 309] on span "Save changes" at bounding box center [512, 309] width 34 height 6
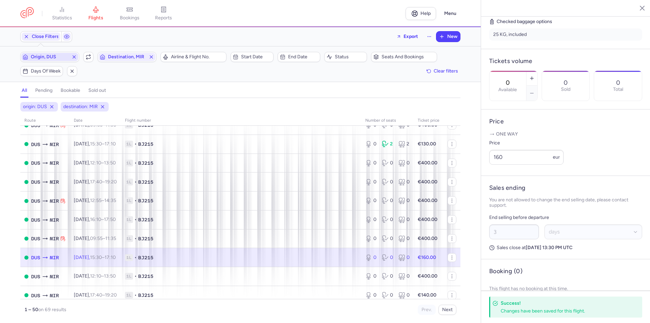
click at [54, 59] on span "Origin, DUS" at bounding box center [50, 56] width 38 height 5
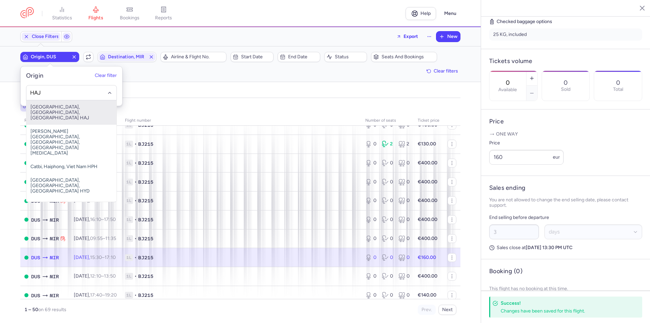
click at [53, 110] on span "[GEOGRAPHIC_DATA], [GEOGRAPHIC_DATA], [GEOGRAPHIC_DATA] HAJ" at bounding box center [71, 112] width 90 height 24
type input "HAJ"
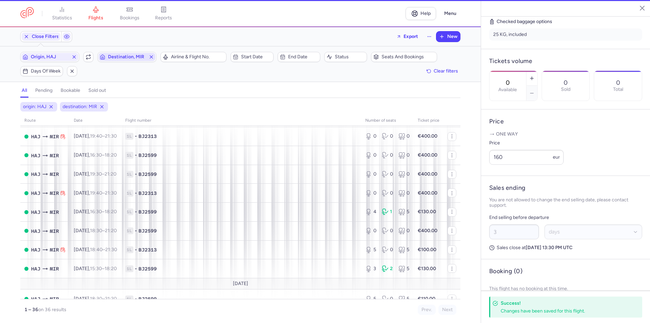
scroll to position [534, 0]
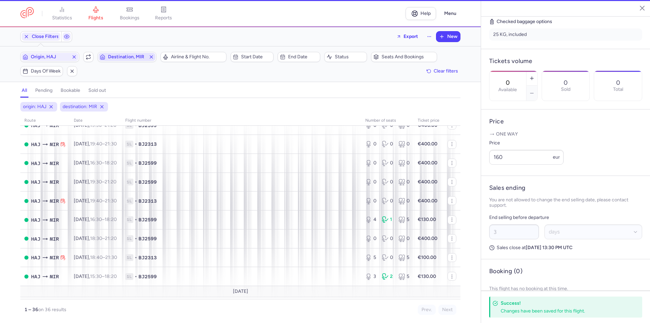
click at [128, 57] on span "Destination, MIR" at bounding box center [127, 56] width 38 height 5
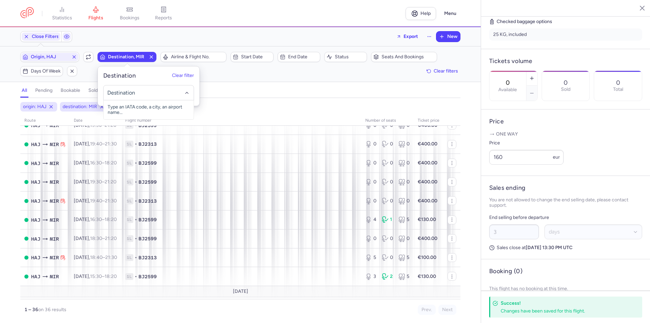
click at [221, 69] on div "Origin, HAJ Include return Destination, MIR Airline & Flight No. Start date End…" at bounding box center [240, 64] width 440 height 24
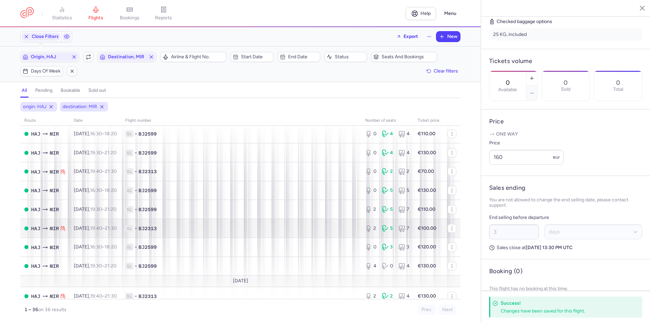
scroll to position [43, 0]
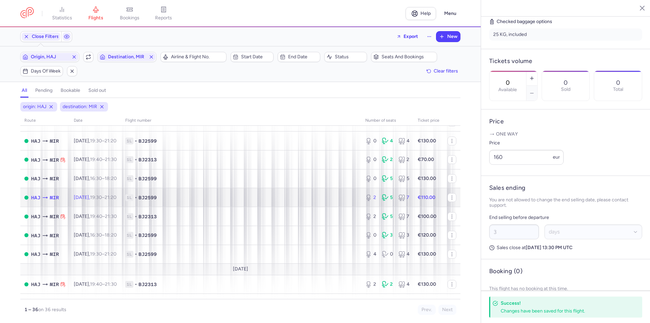
click at [102, 198] on time "19:30" at bounding box center [96, 197] width 12 height 6
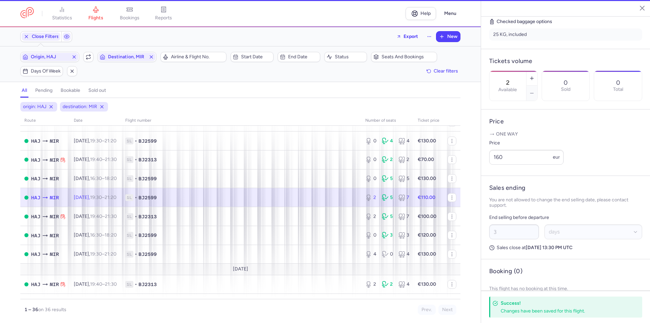
scroll to position [166, 0]
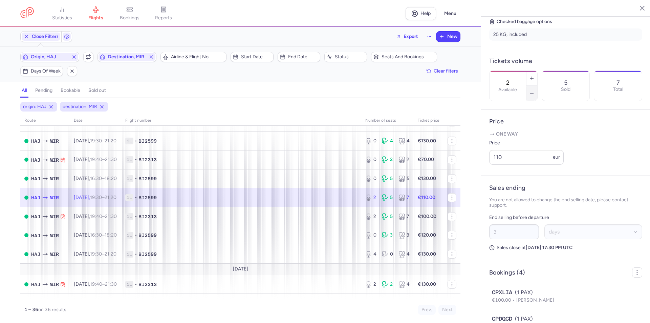
click at [535, 90] on icon "button" at bounding box center [531, 92] width 5 height 5
click at [514, 310] on span "Save changes" at bounding box center [512, 309] width 34 height 6
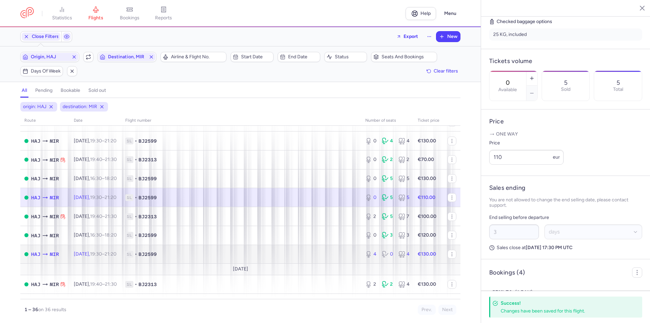
click at [171, 255] on span "1L • BJ2599" at bounding box center [241, 254] width 232 height 7
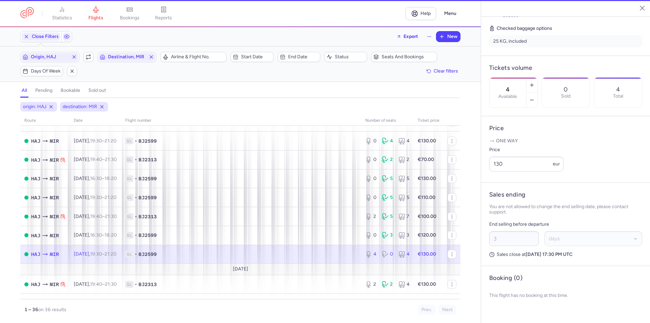
scroll to position [160, 0]
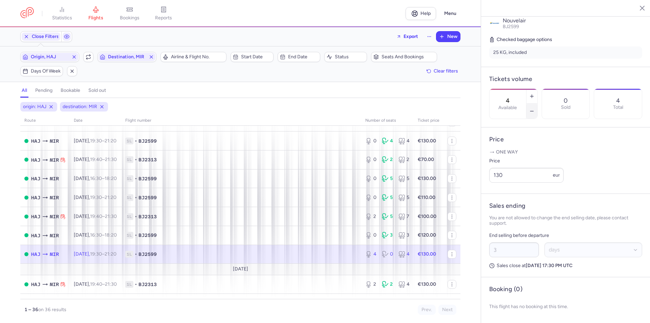
click at [535, 108] on icon "button" at bounding box center [531, 110] width 5 height 5
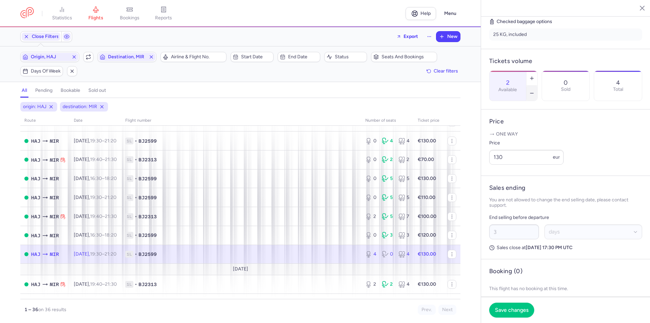
click at [535, 90] on icon "button" at bounding box center [531, 92] width 5 height 5
type input "0"
click at [515, 315] on button "Save changes" at bounding box center [511, 309] width 45 height 15
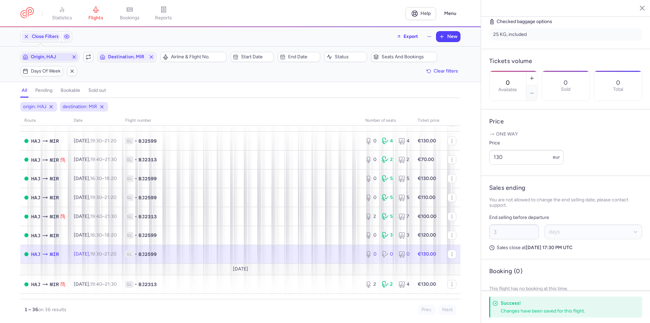
click at [51, 61] on span "Origin, HAJ" at bounding box center [49, 57] width 57 height 8
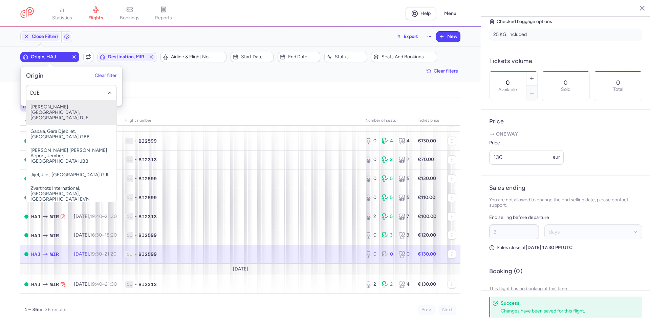
drag, startPoint x: 51, startPoint y: 107, endPoint x: 80, endPoint y: 94, distance: 31.4
click at [51, 107] on span "[PERSON_NAME], [GEOGRAPHIC_DATA], [GEOGRAPHIC_DATA] DJE" at bounding box center [71, 112] width 90 height 24
type input "DJE"
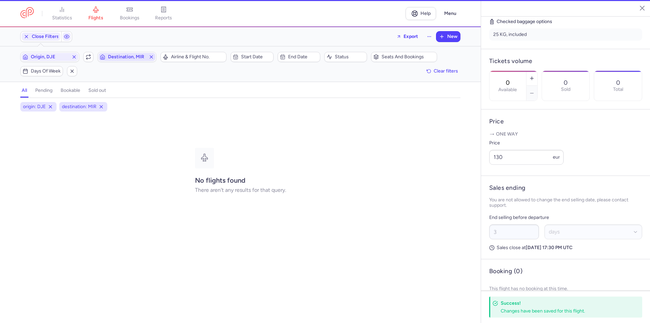
click at [127, 57] on span "Destination, MIR" at bounding box center [127, 56] width 38 height 5
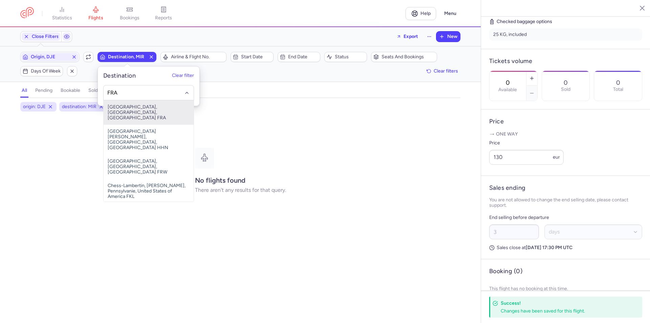
click at [128, 110] on span "[GEOGRAPHIC_DATA], [GEOGRAPHIC_DATA], [GEOGRAPHIC_DATA] FRA" at bounding box center [149, 112] width 90 height 24
type input "FRA"
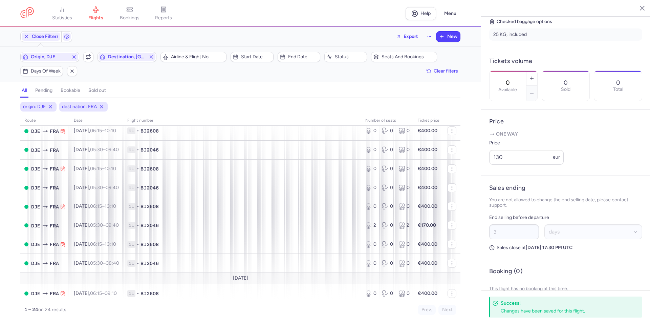
scroll to position [324, 0]
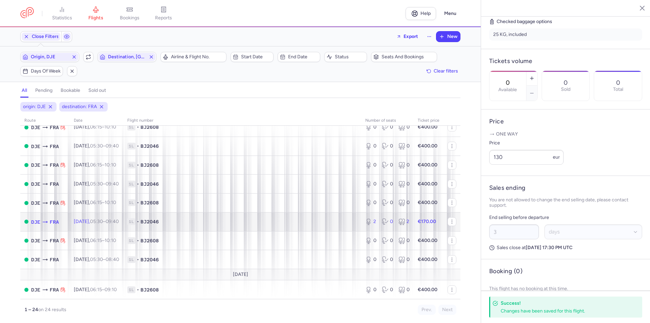
drag, startPoint x: 95, startPoint y: 222, endPoint x: 105, endPoint y: 222, distance: 9.5
click at [95, 222] on span "[DATE] 05:30 – 09:40 +0" at bounding box center [96, 221] width 45 height 6
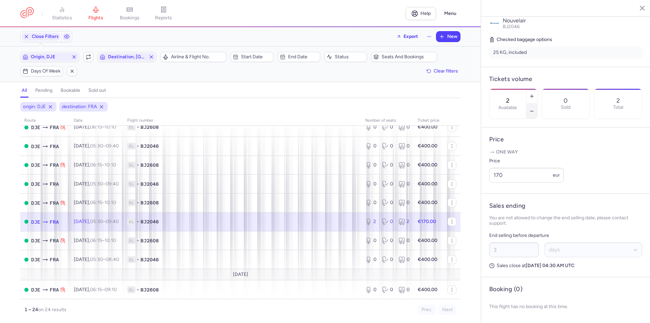
click at [535, 108] on icon "button" at bounding box center [531, 110] width 5 height 5
type input "1"
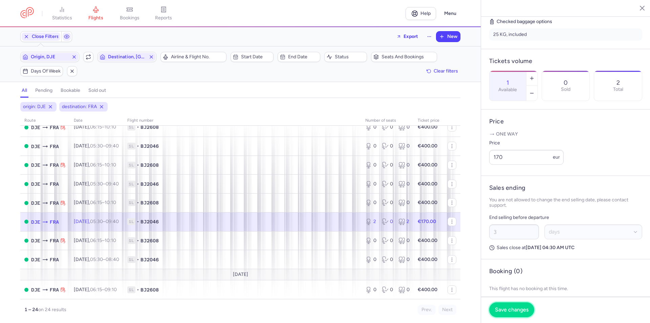
click at [512, 309] on span "Save changes" at bounding box center [512, 309] width 34 height 6
